Goal: Task Accomplishment & Management: Complete application form

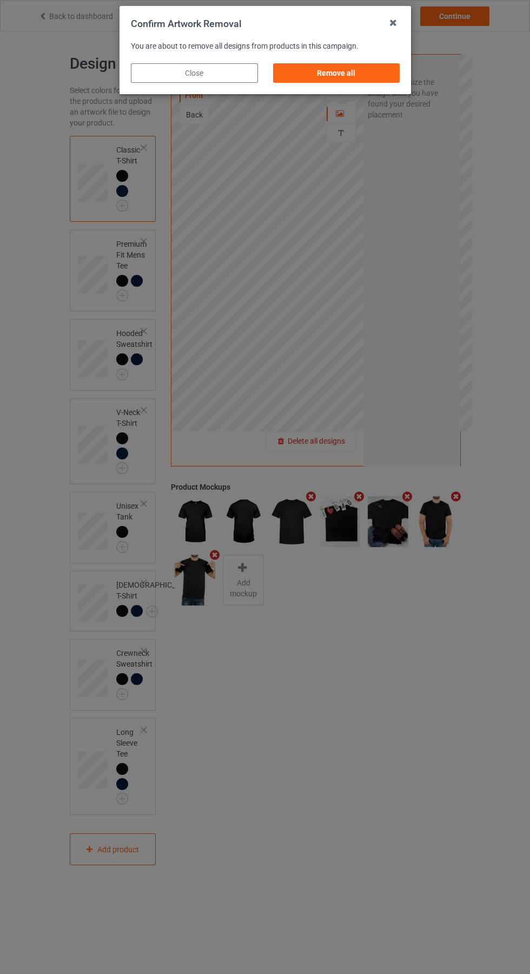
click at [345, 71] on div "Remove all" at bounding box center [336, 72] width 127 height 19
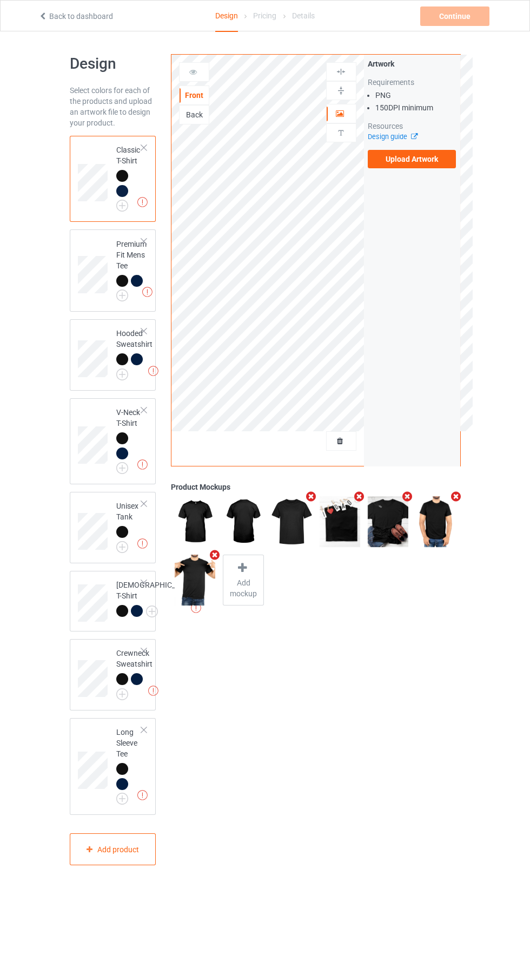
click at [433, 160] on label "Upload Artwork" at bounding box center [412, 159] width 89 height 18
click at [0, 0] on input "Upload Artwork" at bounding box center [0, 0] width 0 height 0
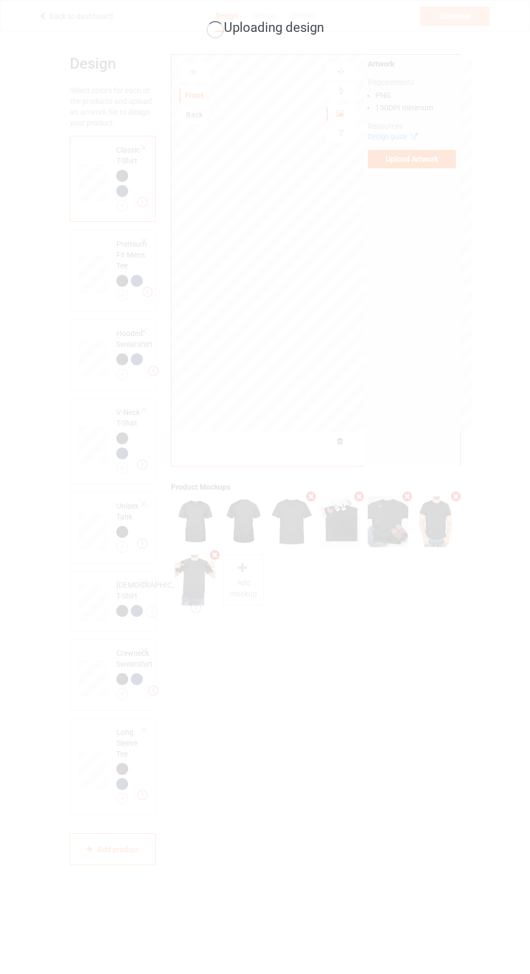
click at [30, 444] on div "Uploading design" at bounding box center [265, 487] width 530 height 974
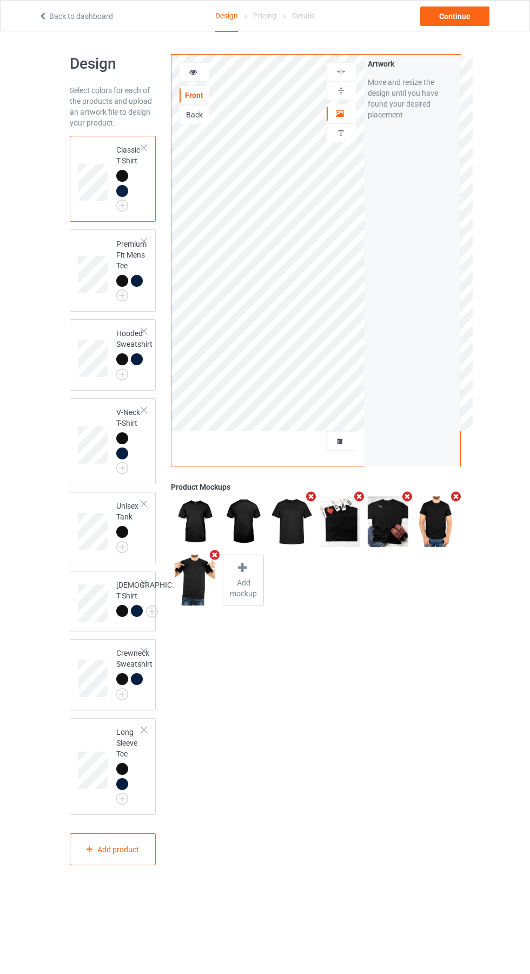
click at [201, 122] on div "Back" at bounding box center [194, 114] width 30 height 19
click at [204, 111] on div "Back" at bounding box center [194, 114] width 29 height 11
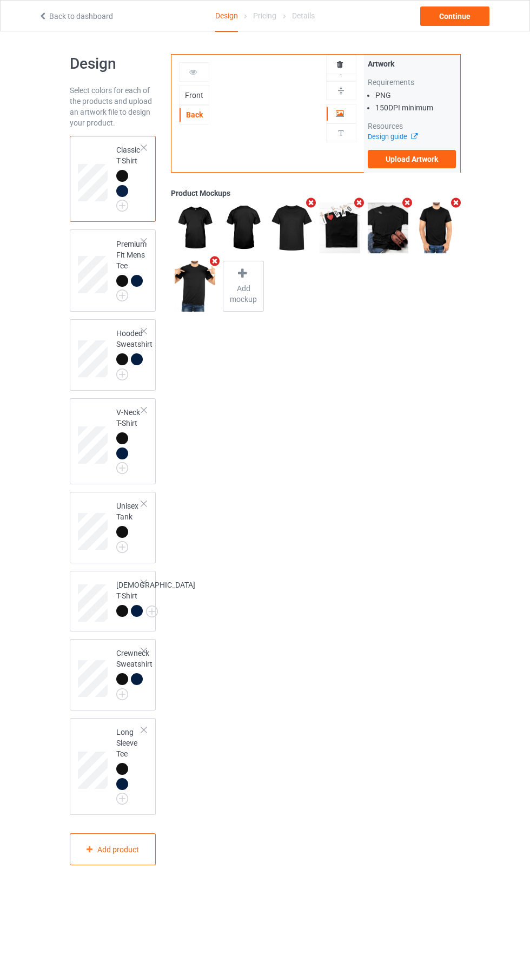
click at [427, 159] on label "Upload Artwork" at bounding box center [412, 159] width 89 height 18
click at [0, 0] on input "Upload Artwork" at bounding box center [0, 0] width 0 height 0
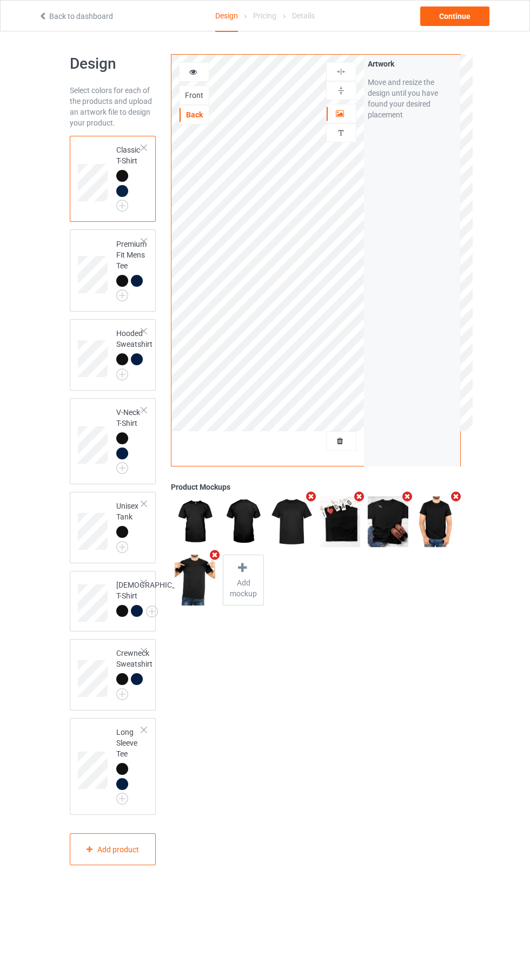
click at [213, 551] on icon "Remove mockup" at bounding box center [215, 554] width 14 height 11
click at [201, 577] on div at bounding box center [195, 570] width 15 height 16
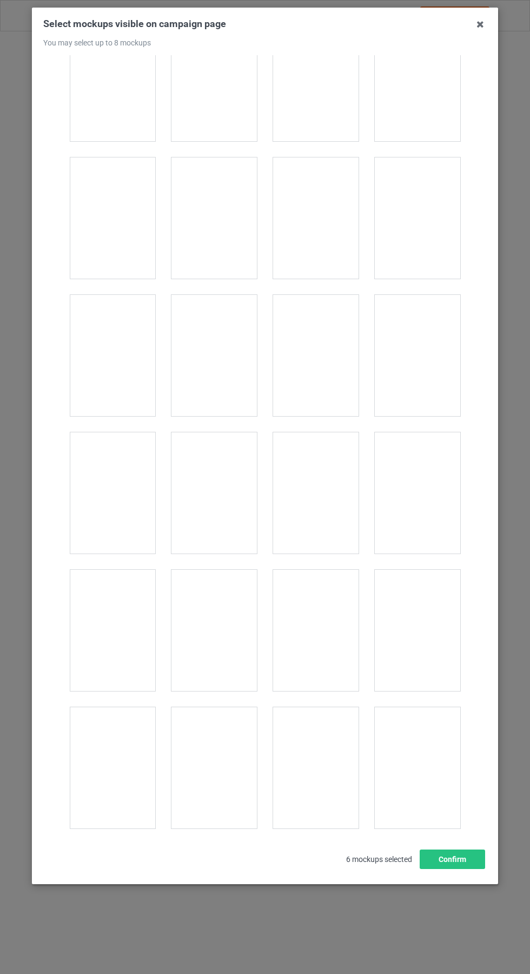
scroll to position [11922, 0]
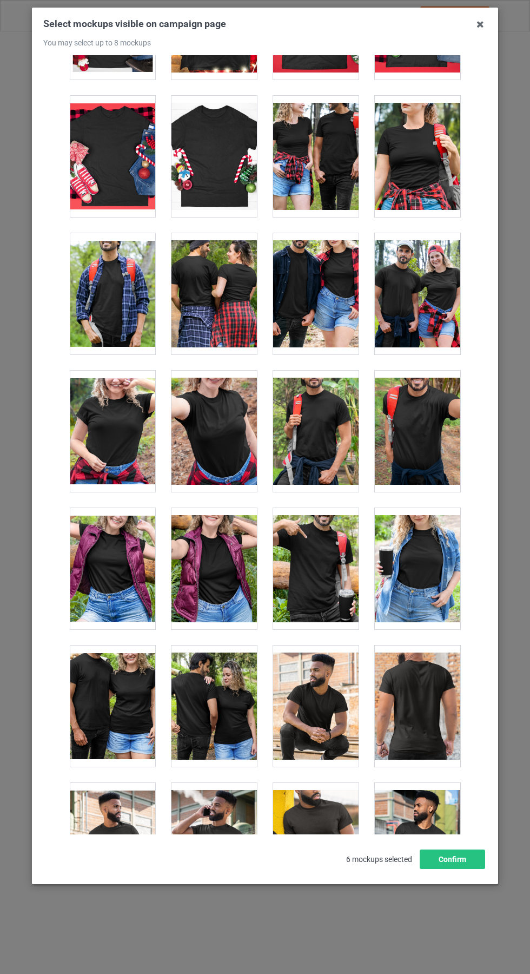
click at [234, 703] on div at bounding box center [213, 705] width 85 height 121
click at [480, 25] on icon at bounding box center [480, 24] width 17 height 17
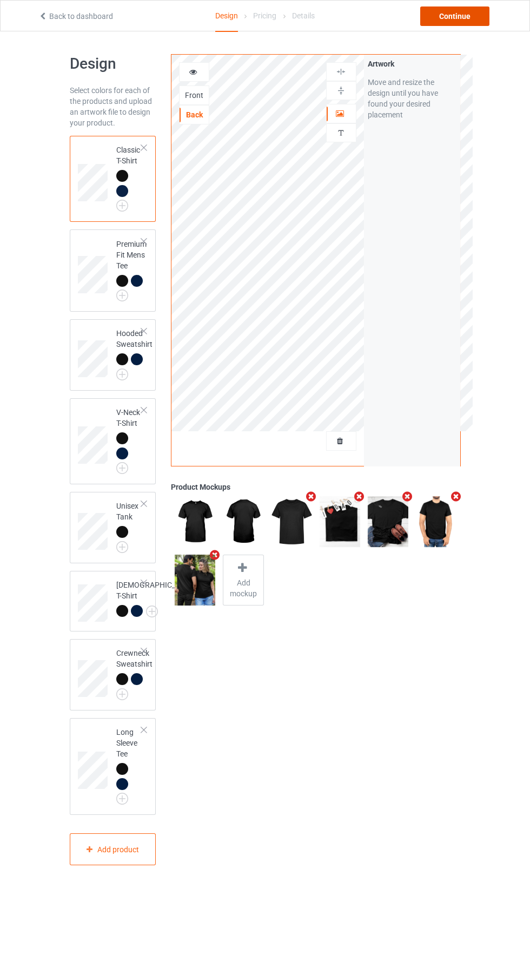
click at [473, 19] on div "Continue" at bounding box center [454, 15] width 69 height 19
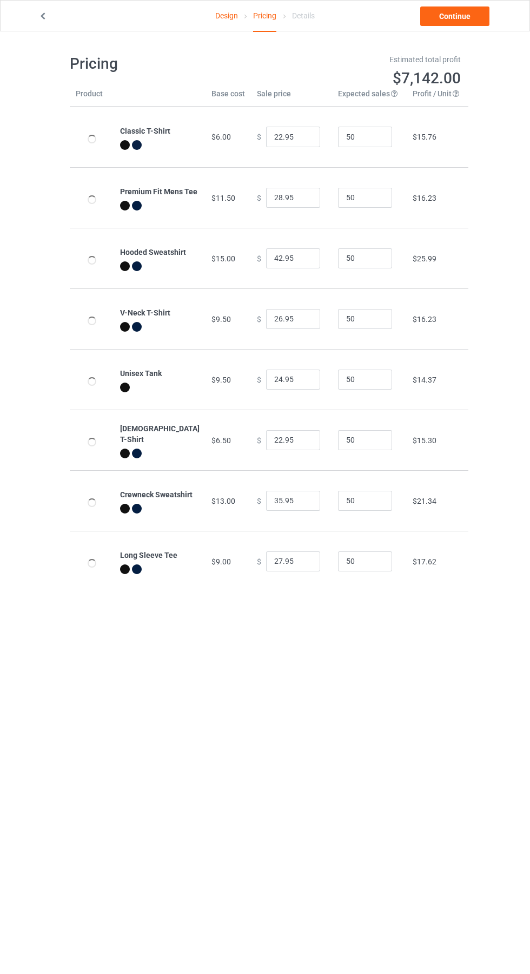
type input "26.95"
type input "32.95"
type input "46.95"
type input "30.95"
type input "28.95"
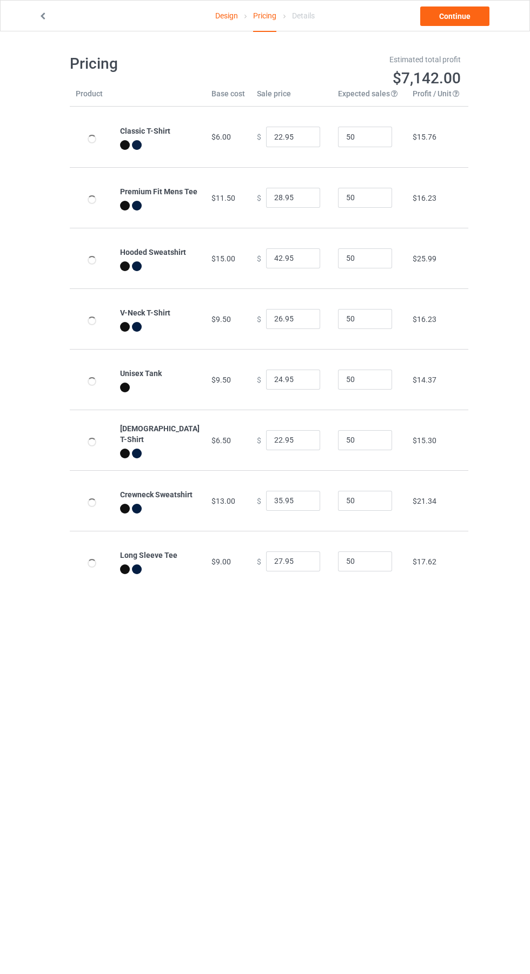
type input "26.95"
type input "39.95"
type input "31.95"
click at [464, 16] on link "Continue" at bounding box center [454, 15] width 69 height 19
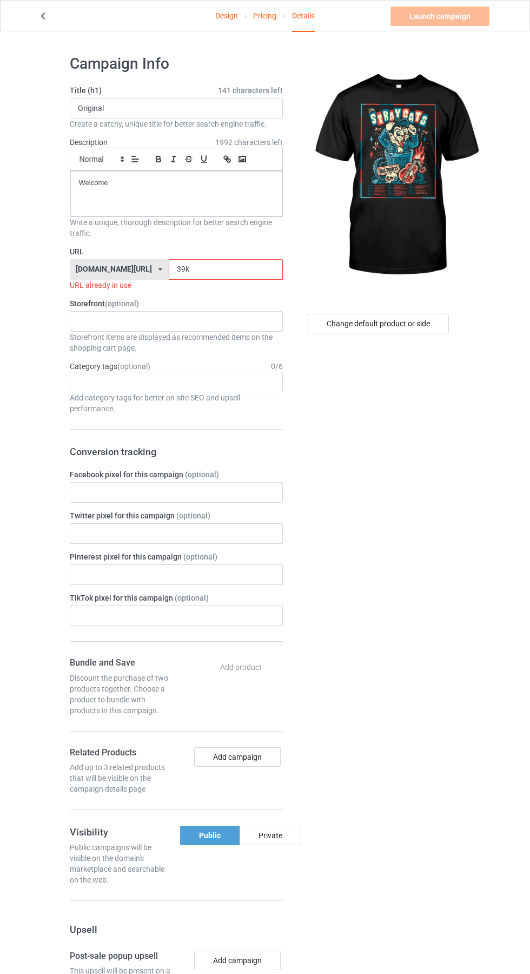
click at [228, 269] on input "39k" at bounding box center [226, 269] width 114 height 21
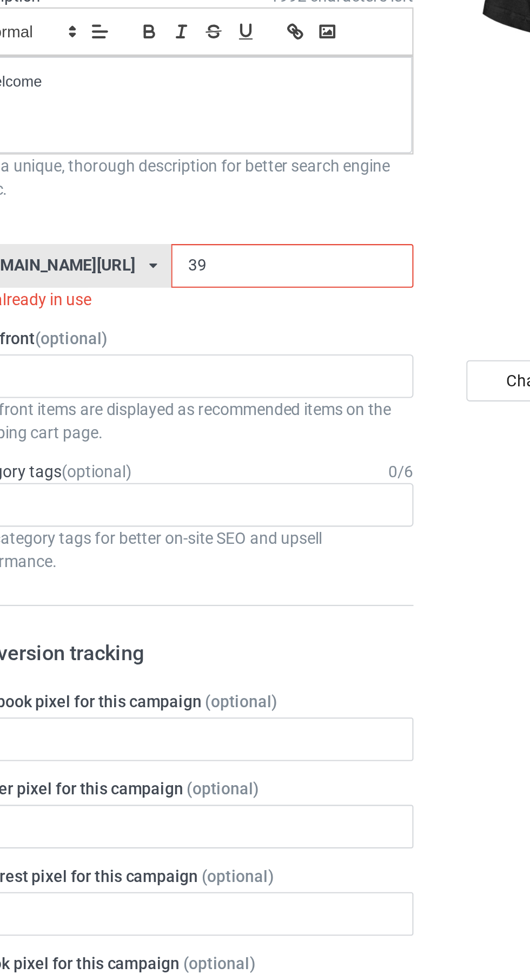
type input "3"
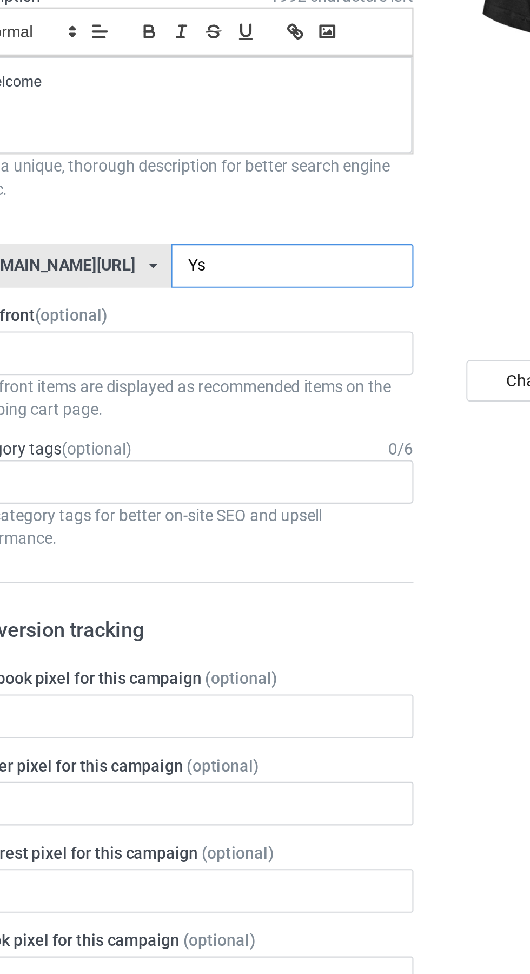
type input "Ysm"
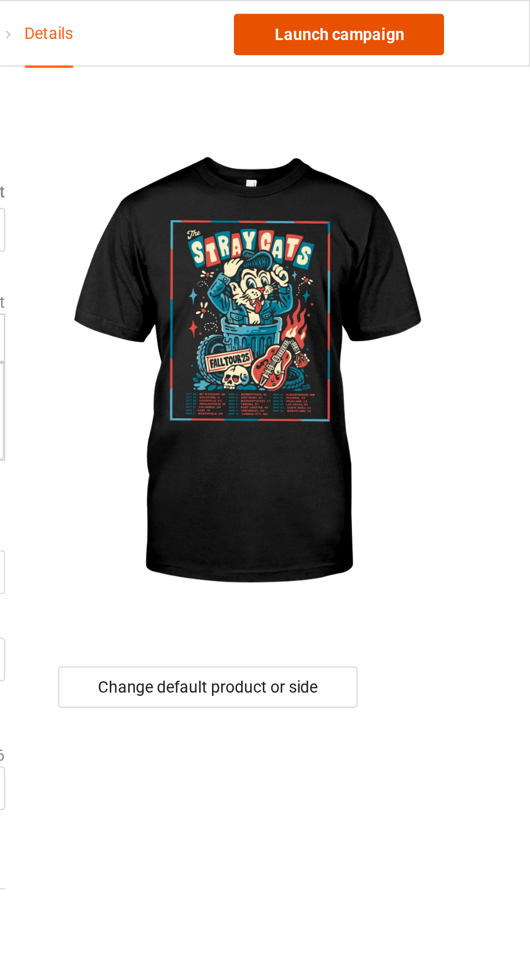
click at [474, 18] on link "Launch campaign" at bounding box center [440, 15] width 99 height 19
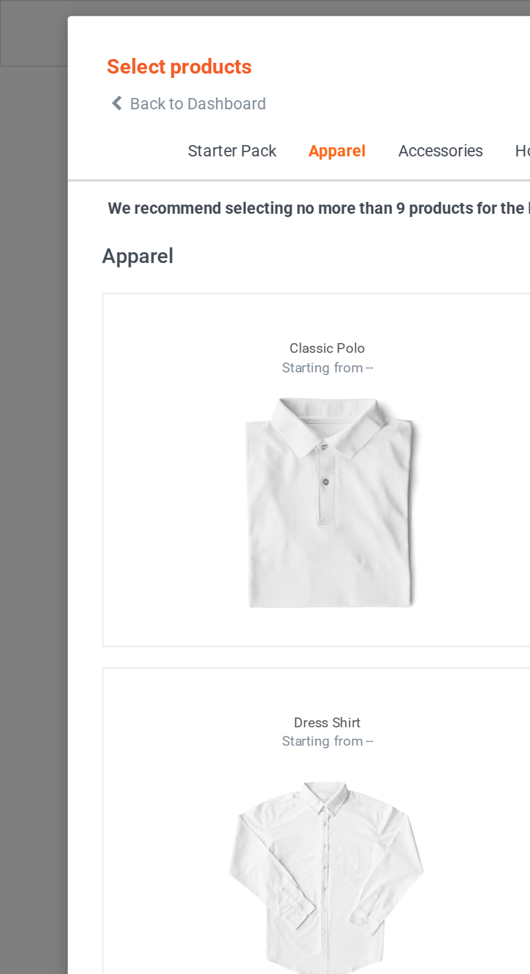
click at [58, 50] on icon at bounding box center [54, 49] width 9 height 8
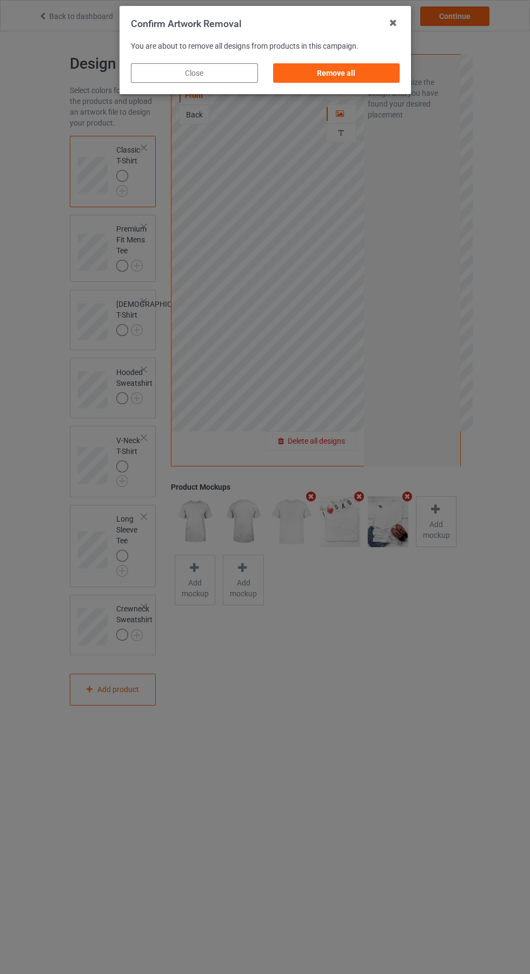
click at [340, 64] on div "Remove all" at bounding box center [336, 72] width 127 height 19
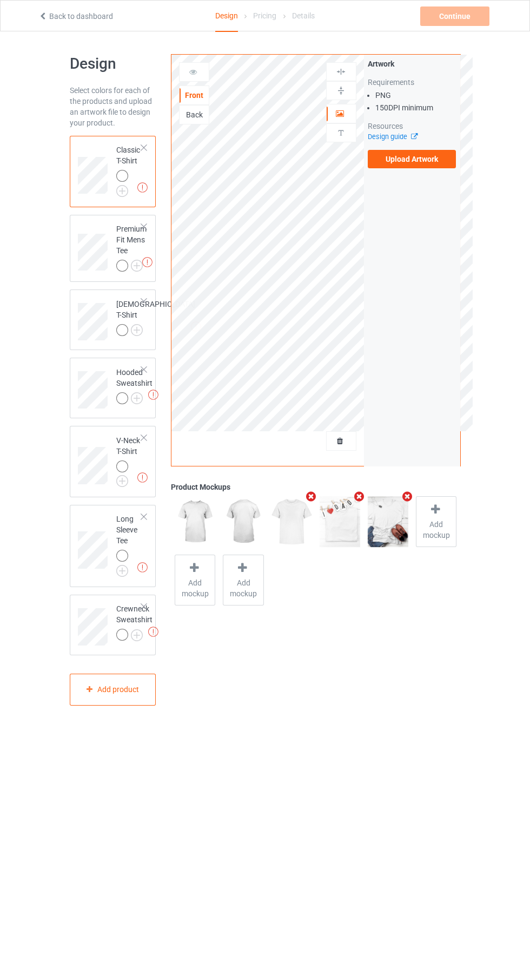
click at [426, 162] on label "Upload Artwork" at bounding box center [412, 159] width 89 height 18
click at [0, 0] on input "Upload Artwork" at bounding box center [0, 0] width 0 height 0
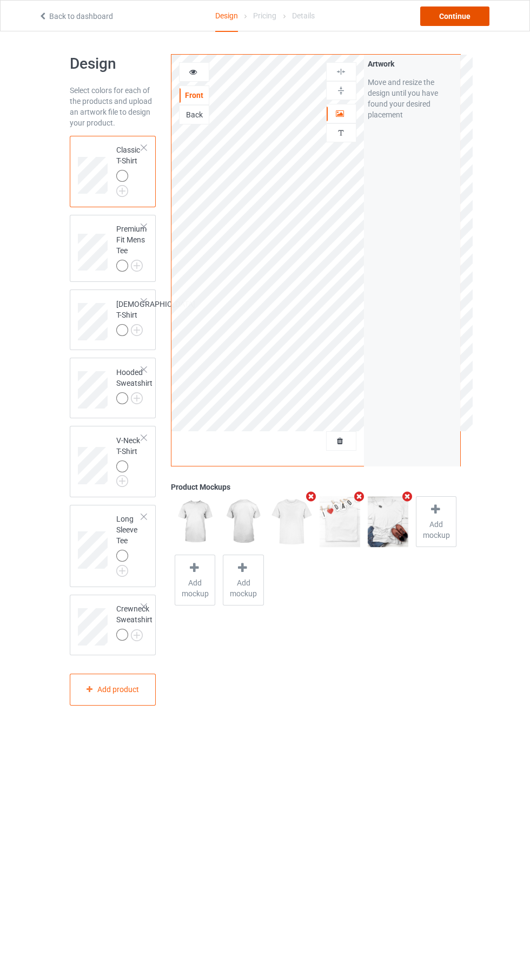
click at [472, 17] on div "Continue" at bounding box center [454, 15] width 69 height 19
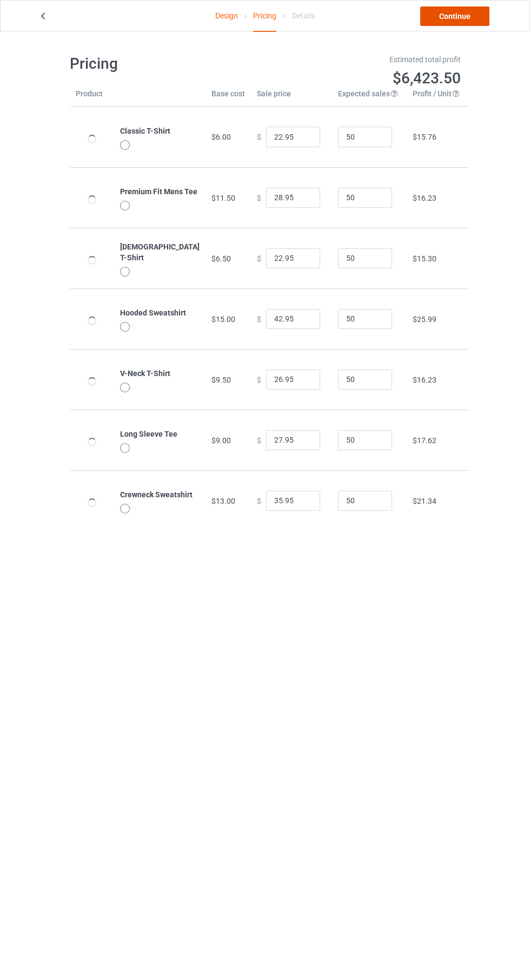
click at [472, 15] on link "Continue" at bounding box center [454, 15] width 69 height 19
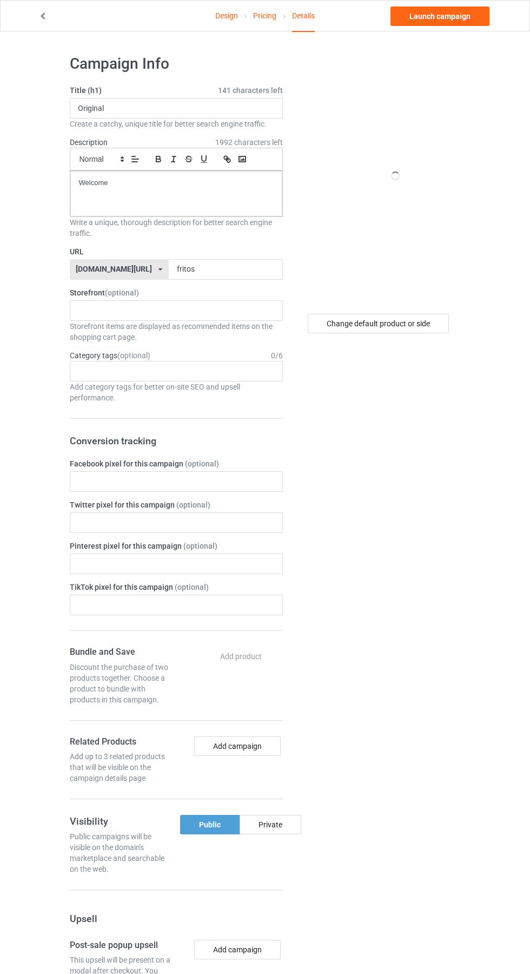
click at [236, 292] on label "Storefront (optional)" at bounding box center [176, 292] width 213 height 11
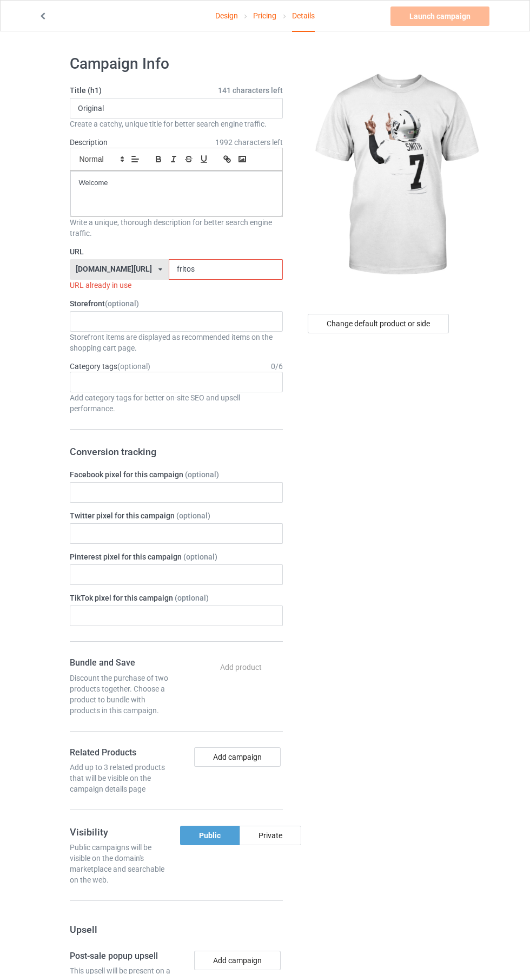
click at [209, 251] on label "URL" at bounding box center [176, 251] width 213 height 11
click at [234, 269] on input "fritos" at bounding box center [226, 269] width 114 height 21
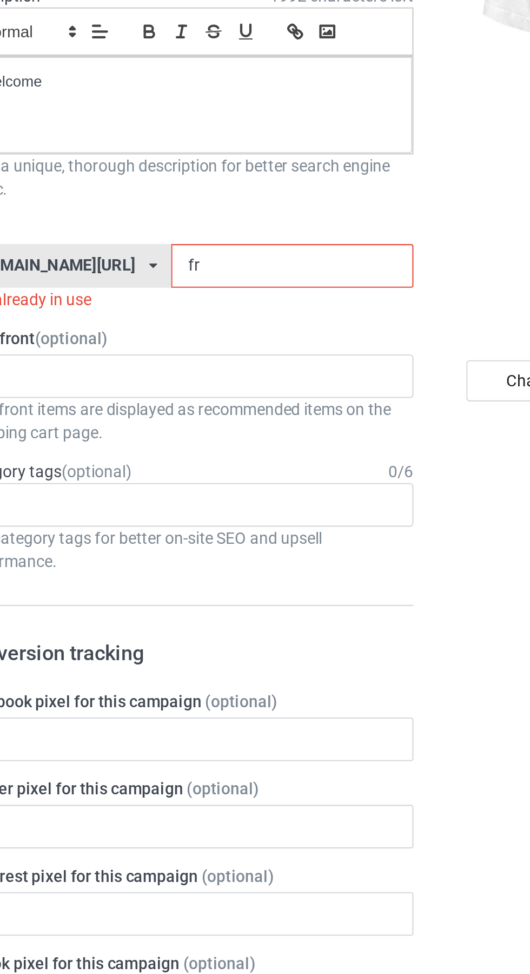
type input "fra"
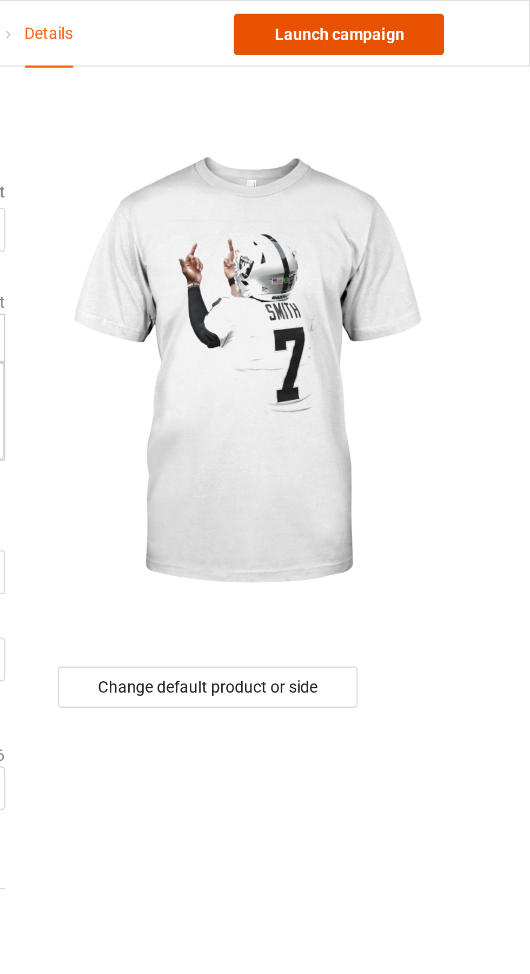
click at [459, 16] on link "Launch campaign" at bounding box center [440, 15] width 99 height 19
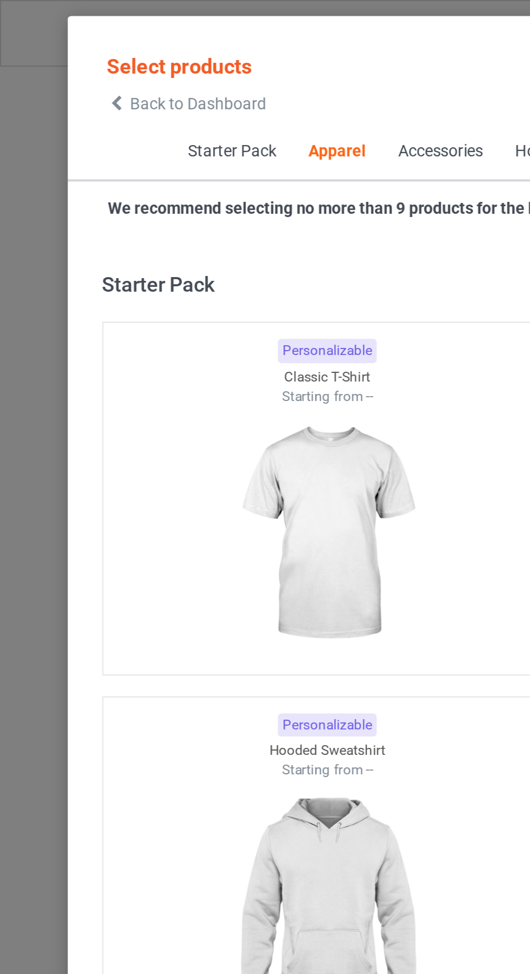
scroll to position [579, 0]
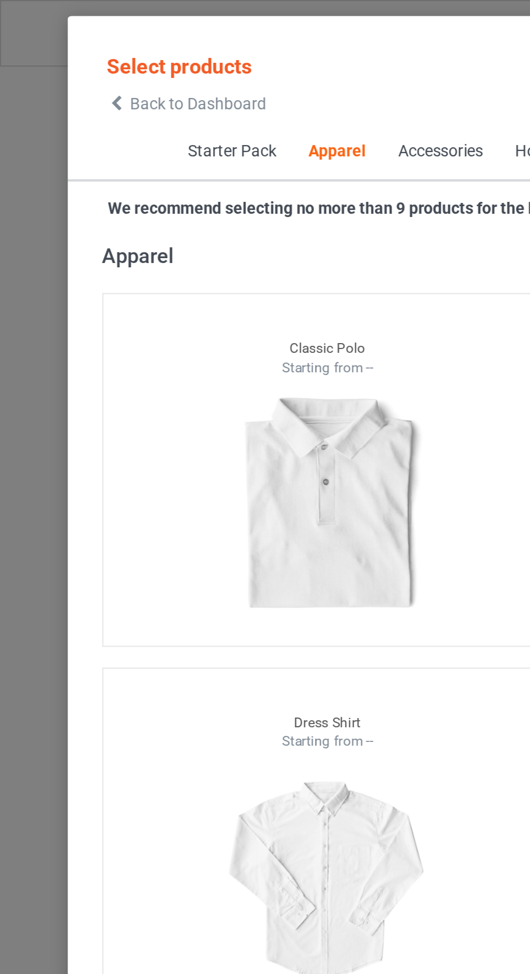
click at [55, 49] on icon at bounding box center [54, 49] width 9 height 8
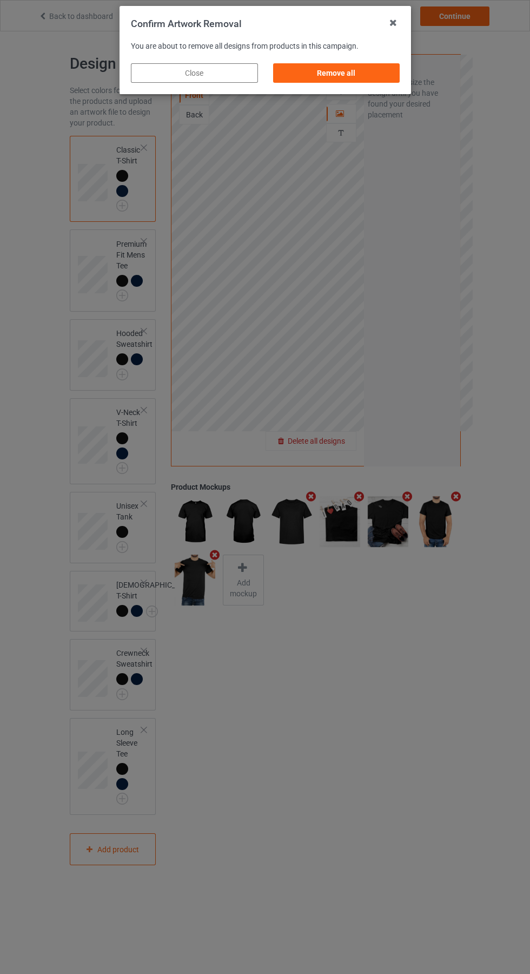
click at [353, 76] on div "Remove all" at bounding box center [336, 72] width 127 height 19
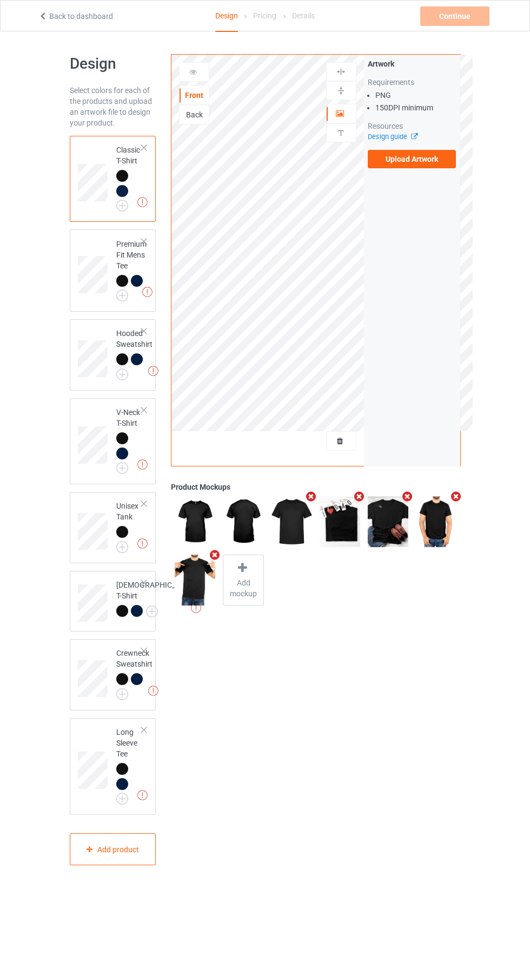
click at [429, 159] on label "Upload Artwork" at bounding box center [412, 159] width 89 height 18
click at [0, 0] on input "Upload Artwork" at bounding box center [0, 0] width 0 height 0
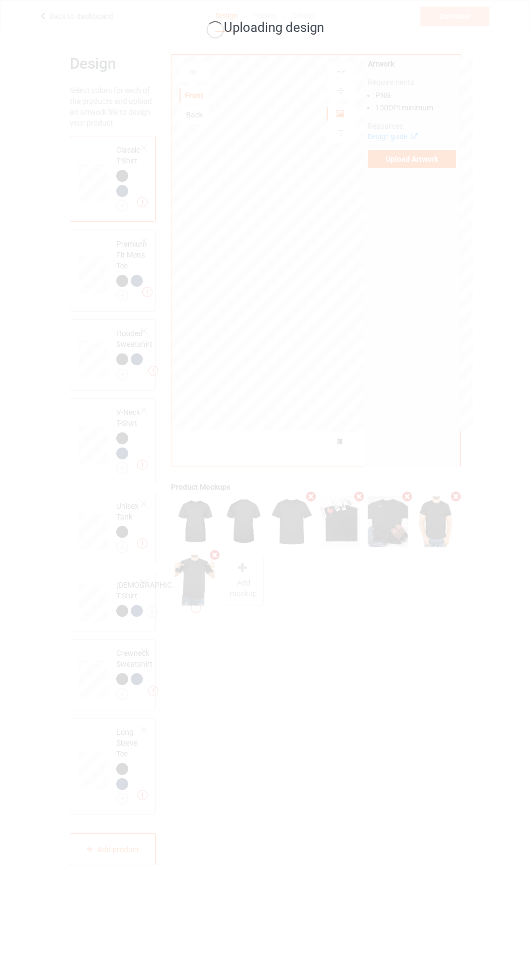
click at [306, 685] on div "Uploading design" at bounding box center [265, 487] width 530 height 974
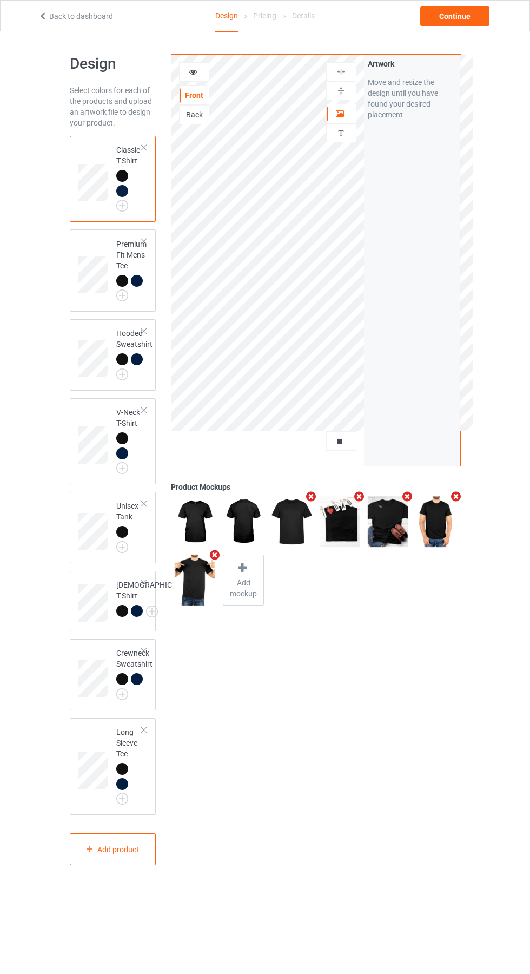
click at [0, 0] on img at bounding box center [0, 0] width 0 height 0
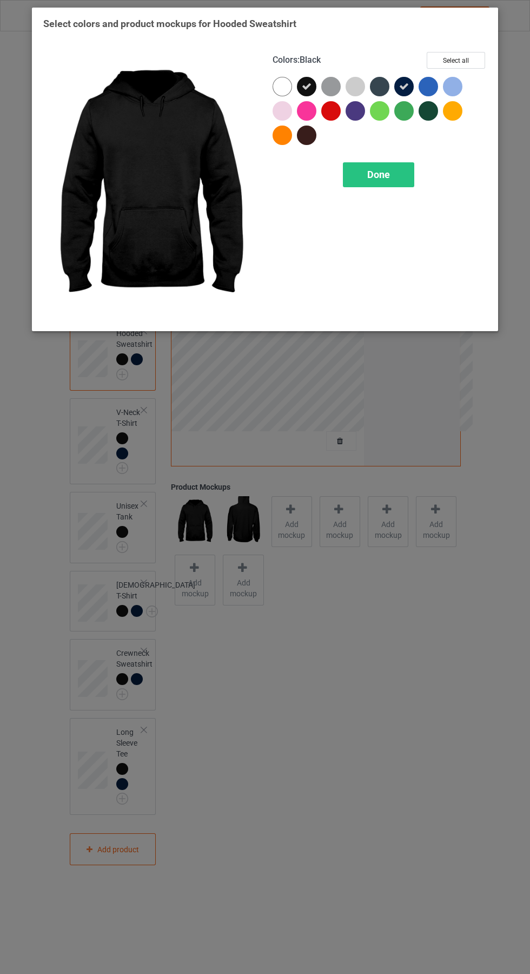
click at [398, 184] on div "Done" at bounding box center [378, 174] width 71 height 25
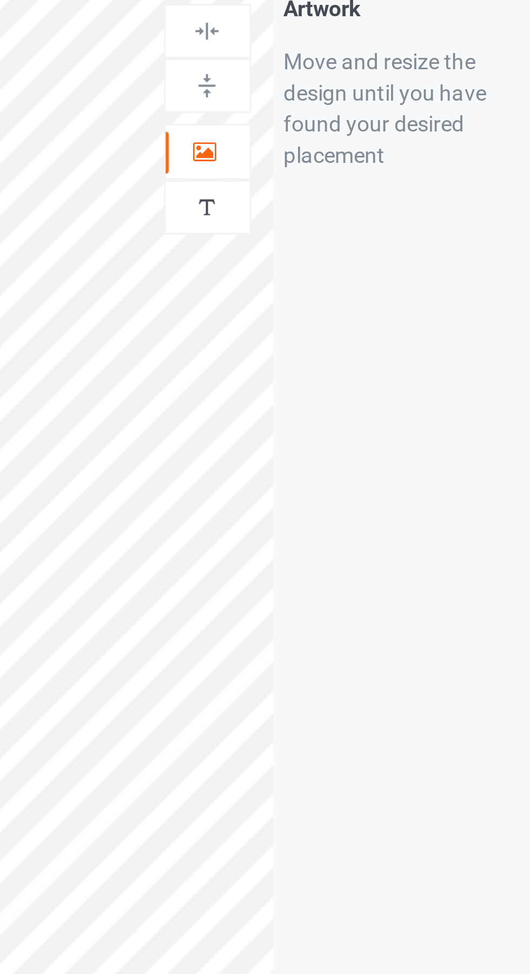
click at [342, 108] on icon at bounding box center [340, 112] width 9 height 8
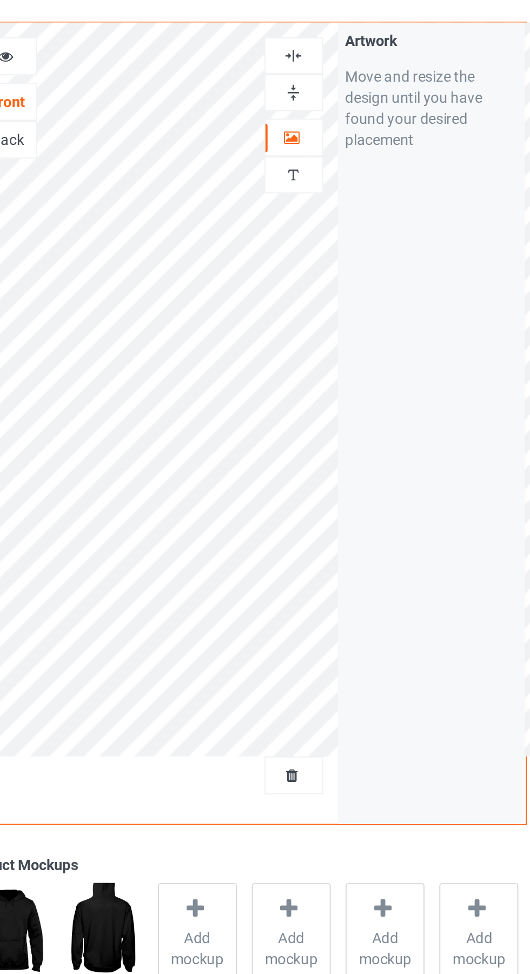
click at [341, 71] on img at bounding box center [341, 72] width 10 height 10
click at [346, 75] on div at bounding box center [341, 72] width 29 height 10
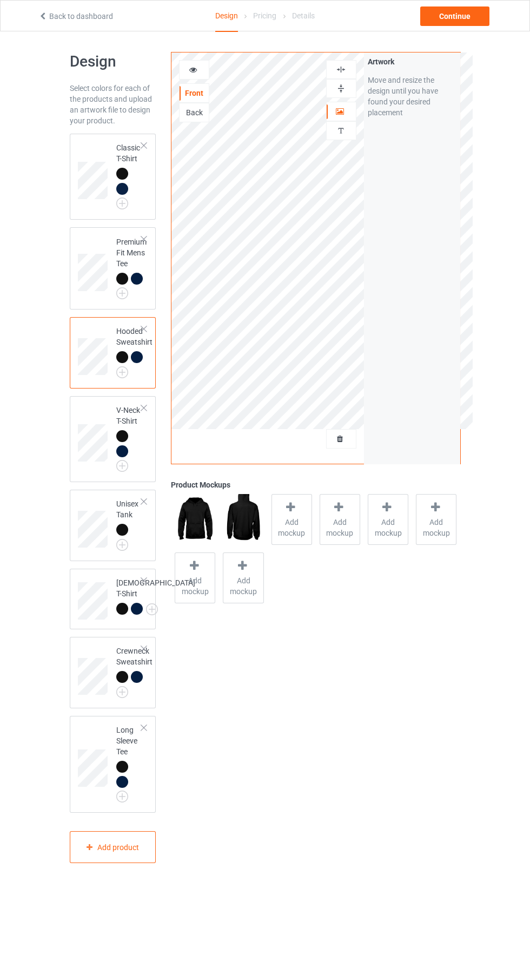
scroll to position [12, 0]
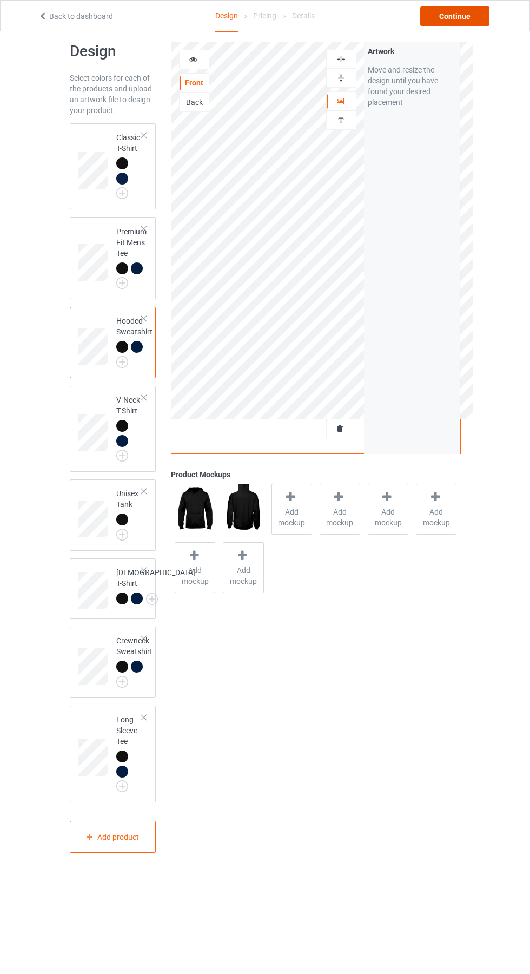
click at [472, 17] on div "Continue" at bounding box center [454, 15] width 69 height 19
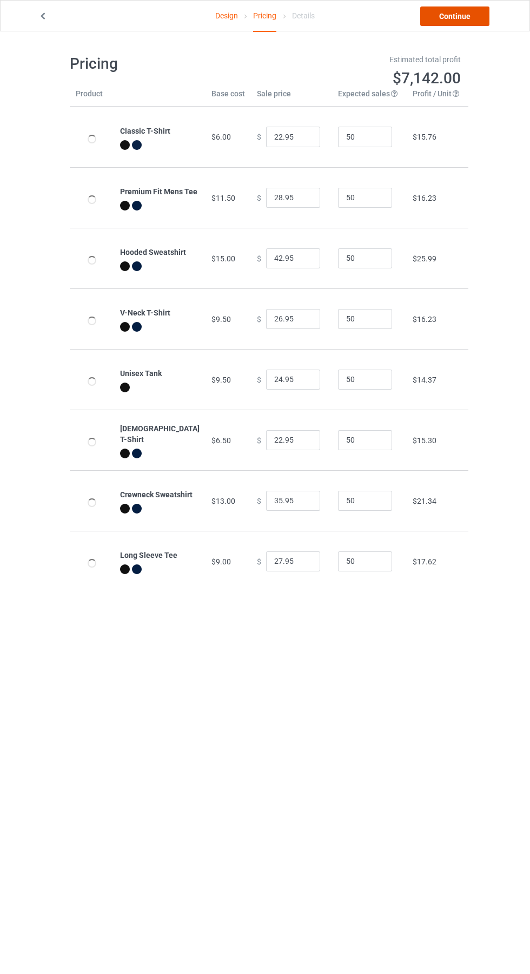
click at [472, 18] on link "Continue" at bounding box center [454, 15] width 69 height 19
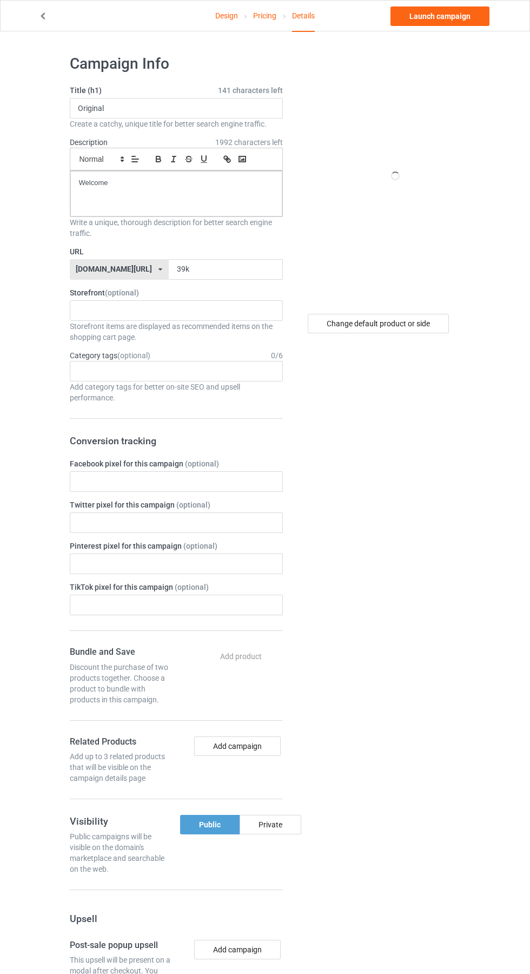
click at [231, 292] on label "Storefront (optional)" at bounding box center [176, 292] width 213 height 11
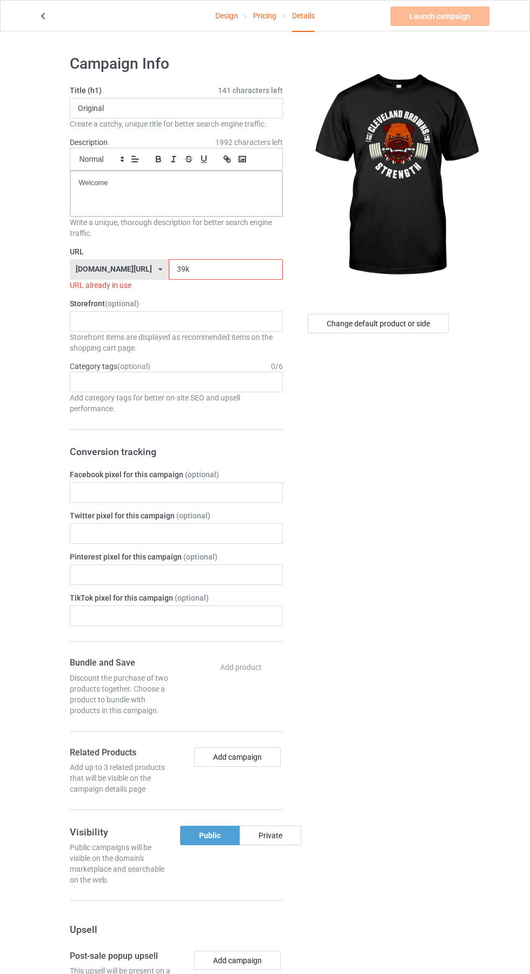
click at [242, 266] on input "39k" at bounding box center [226, 269] width 114 height 21
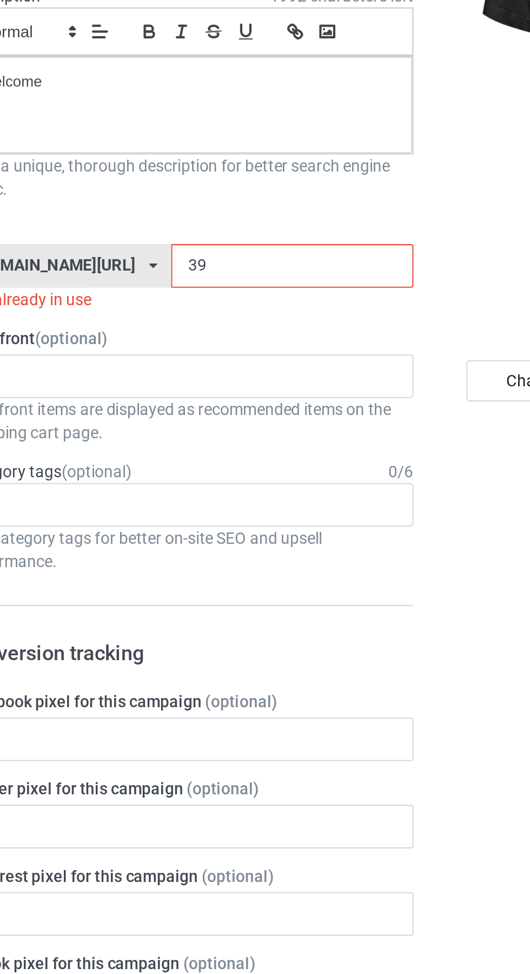
type input "3"
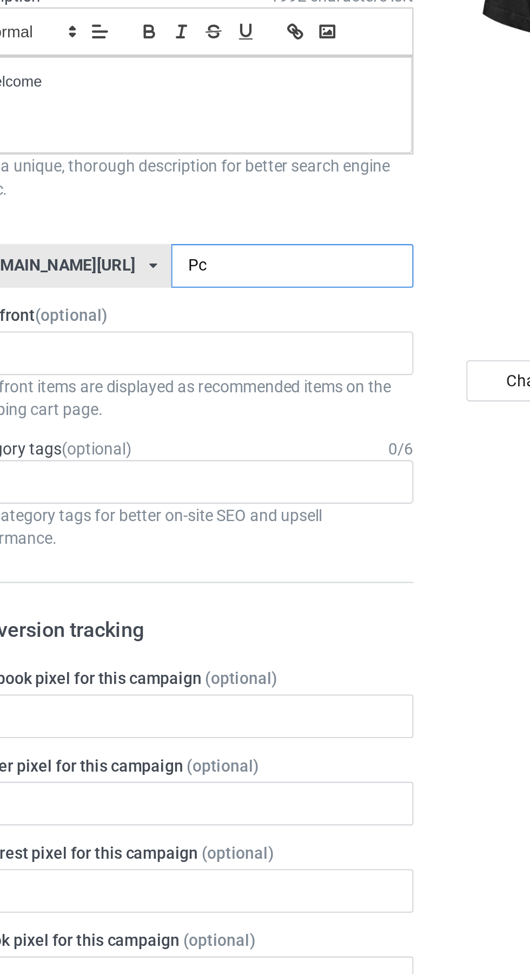
type input "Pcb"
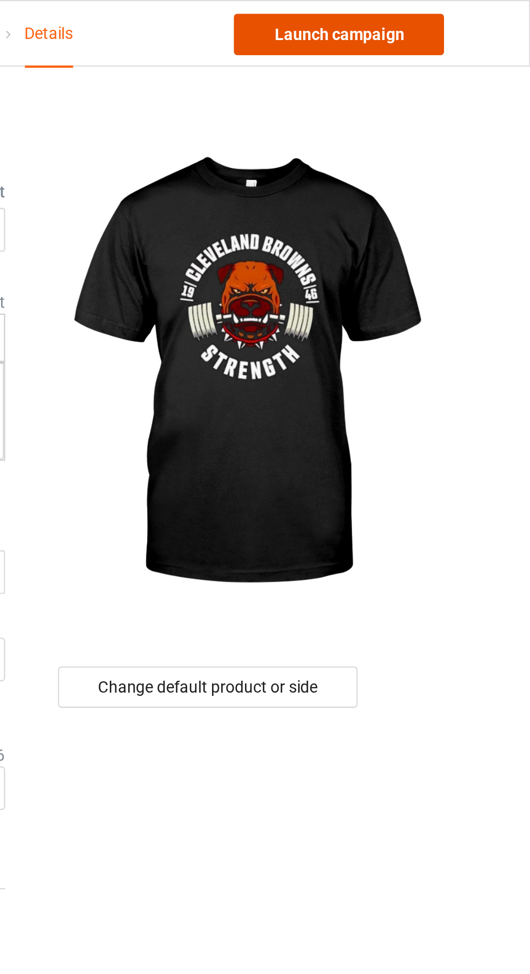
click at [459, 16] on link "Launch campaign" at bounding box center [440, 15] width 99 height 19
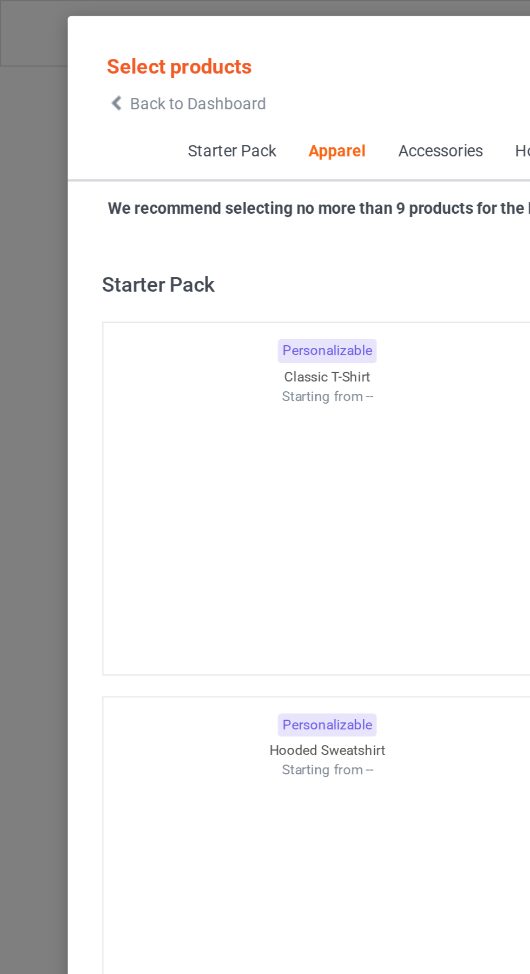
scroll to position [579, 0]
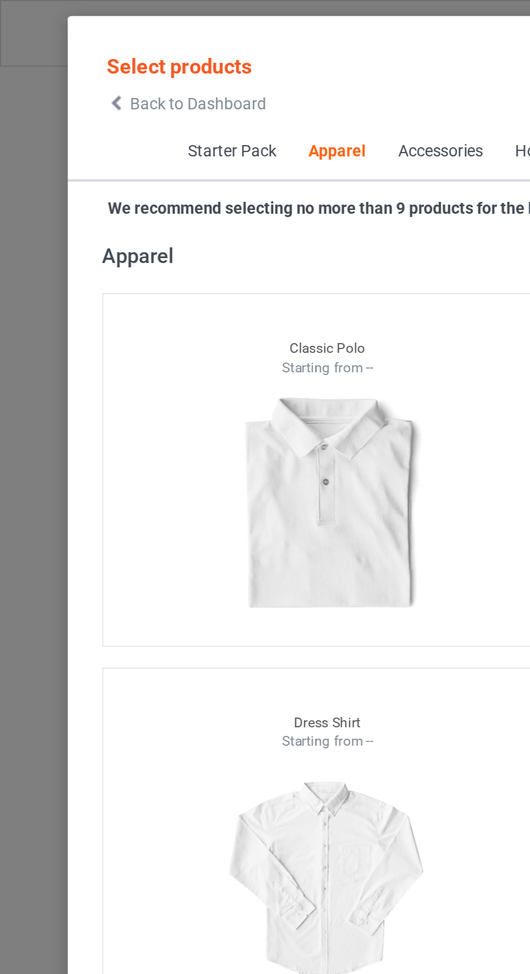
click at [71, 49] on span "Back to Dashboard" at bounding box center [93, 48] width 64 height 9
